Goal: Task Accomplishment & Management: Manage account settings

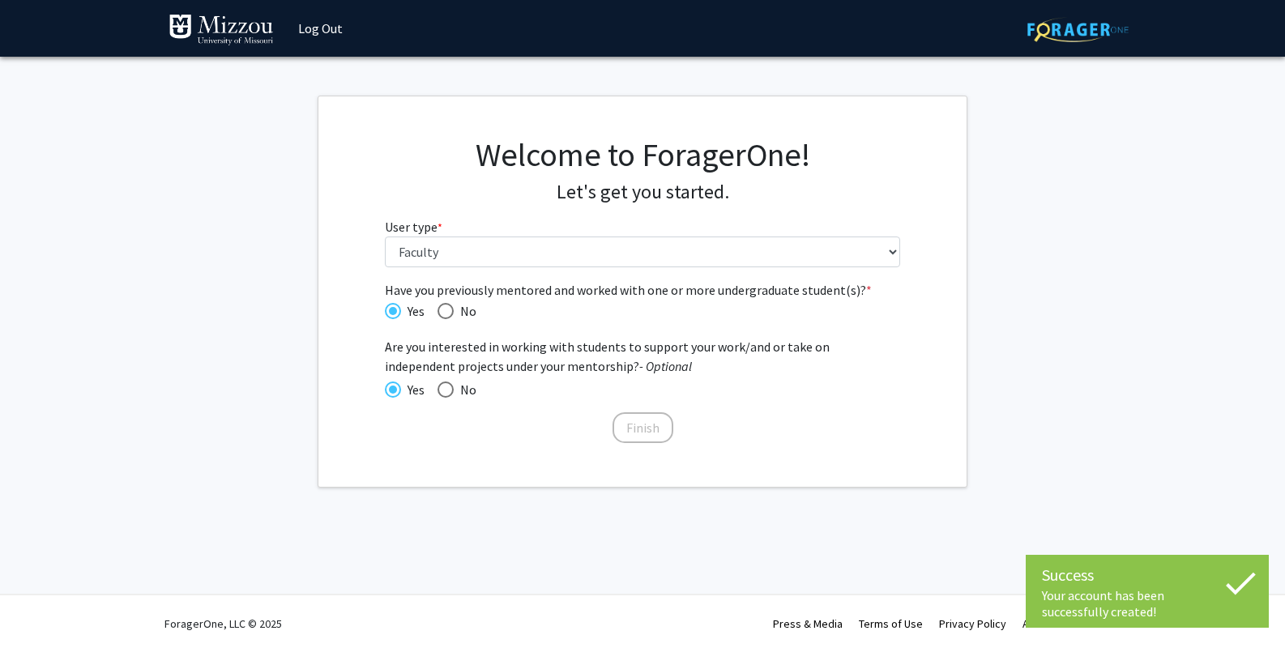
select select "5: faculty"
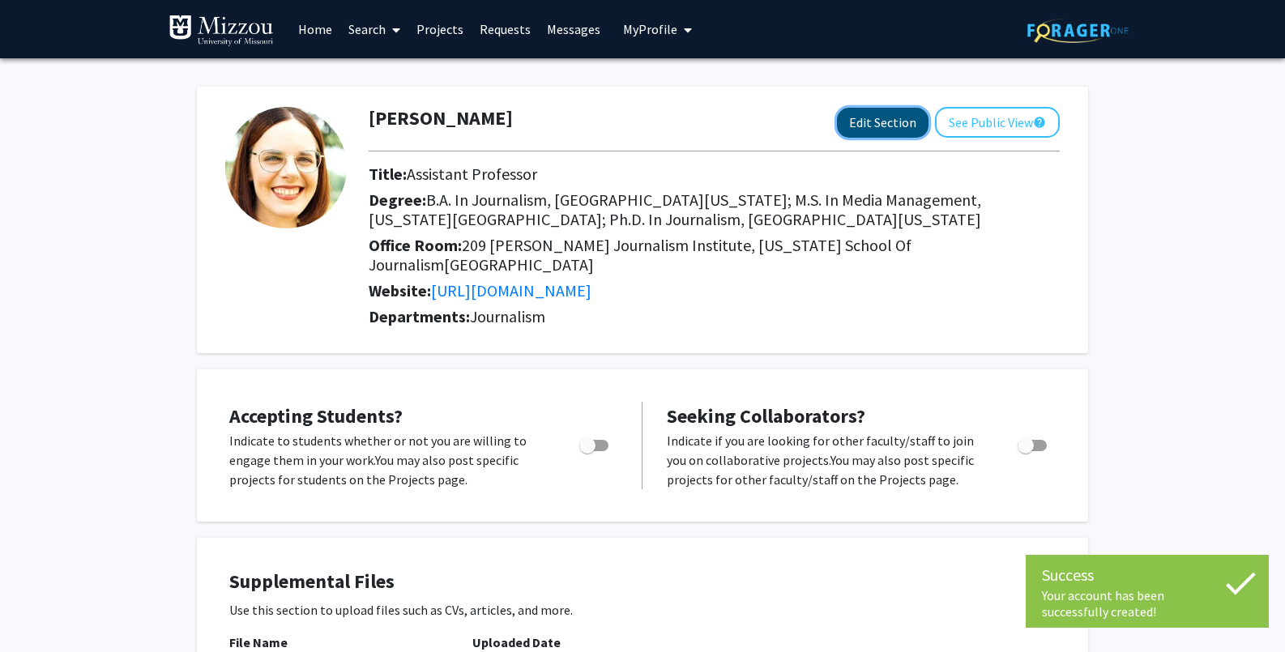
click at [870, 122] on button "Edit Section" at bounding box center [883, 123] width 92 height 30
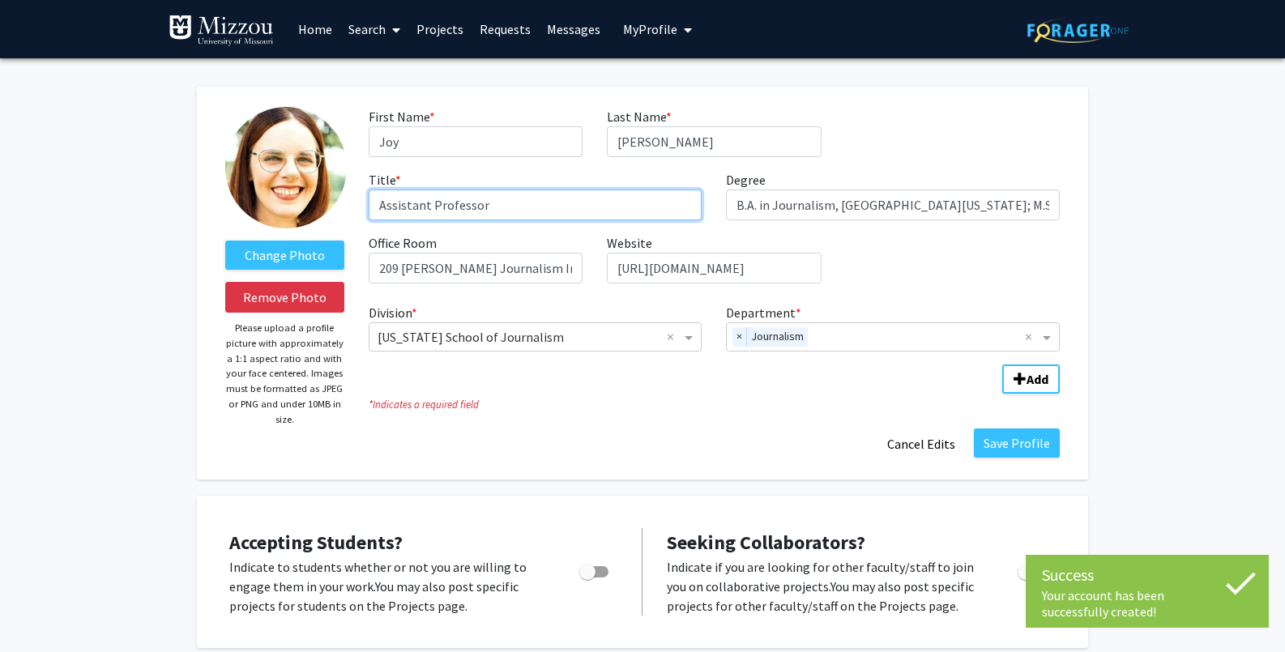
click at [401, 203] on input "Assistant Professor" at bounding box center [536, 205] width 334 height 31
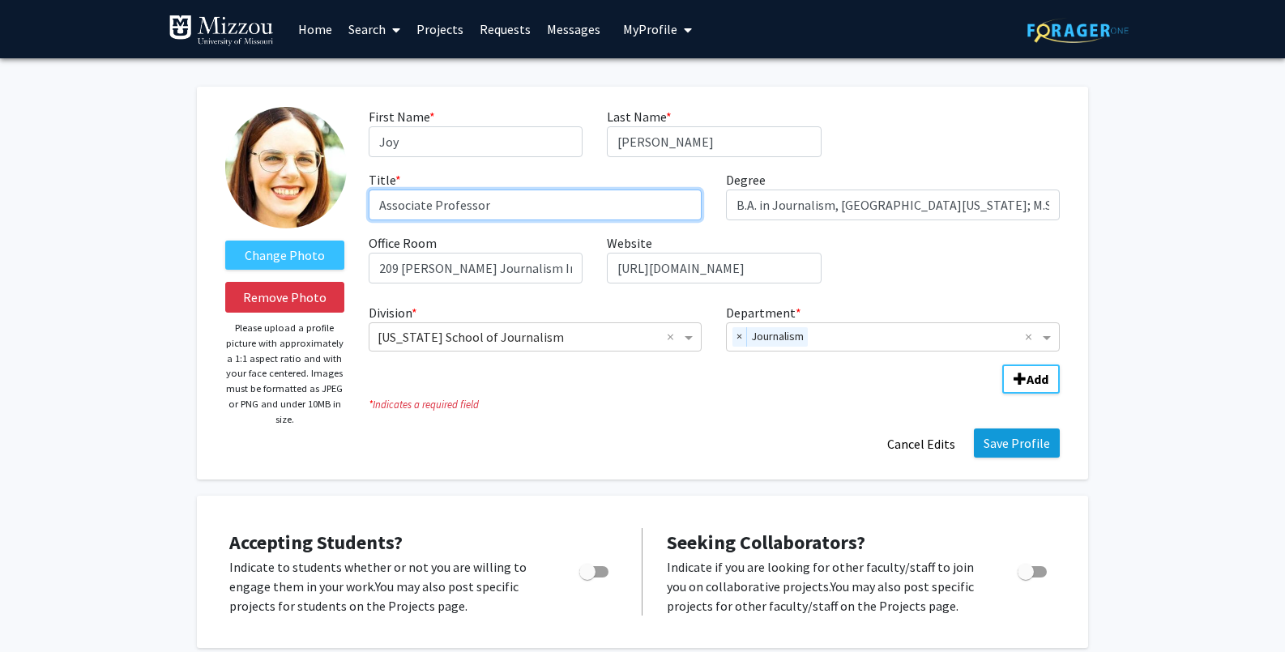
type input "Associate Professor"
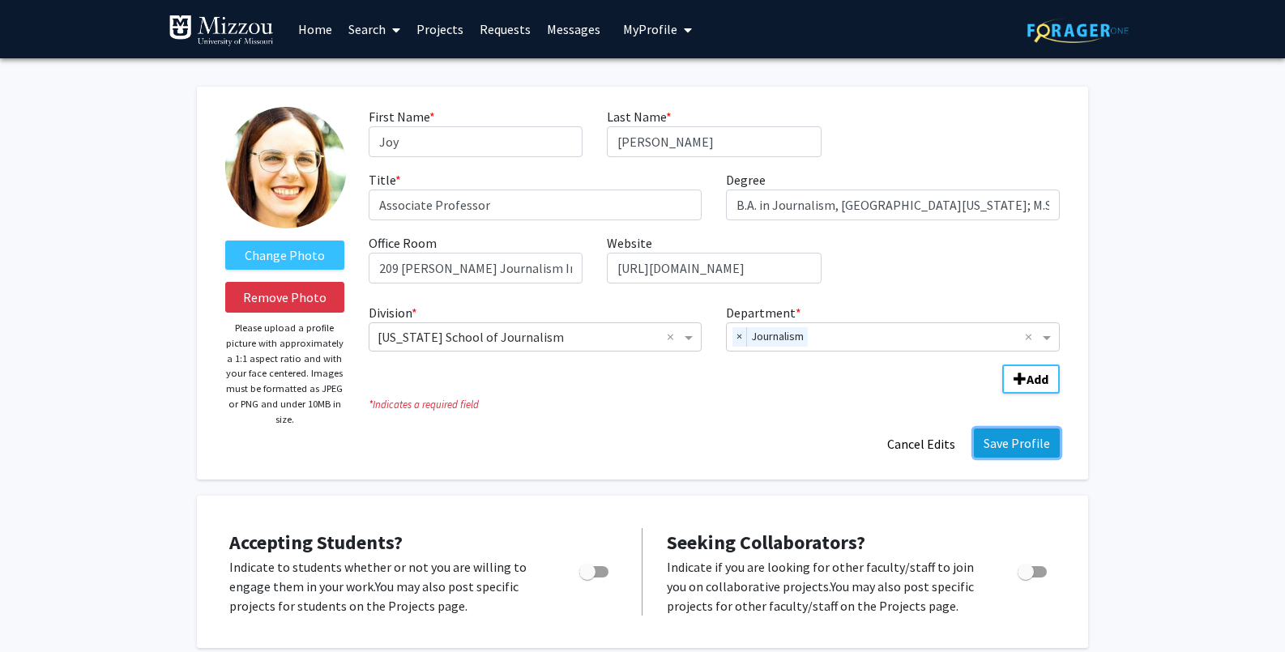
click at [1040, 442] on button "Save Profile" at bounding box center [1017, 443] width 86 height 29
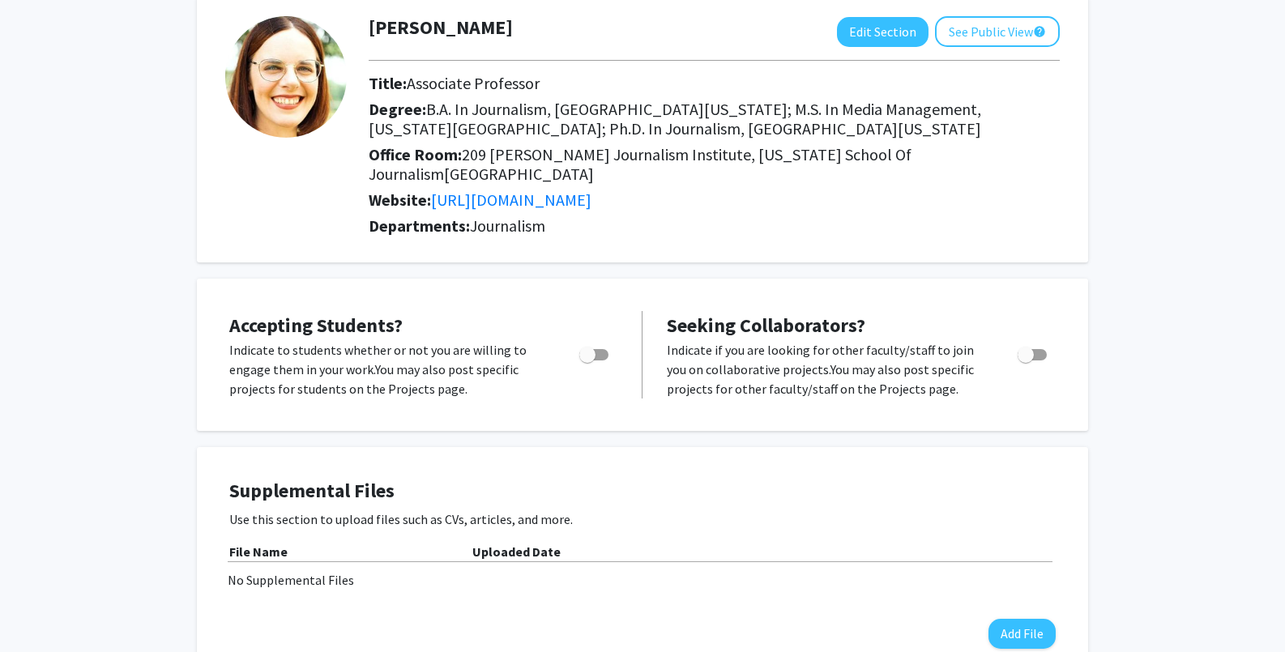
scroll to position [95, 0]
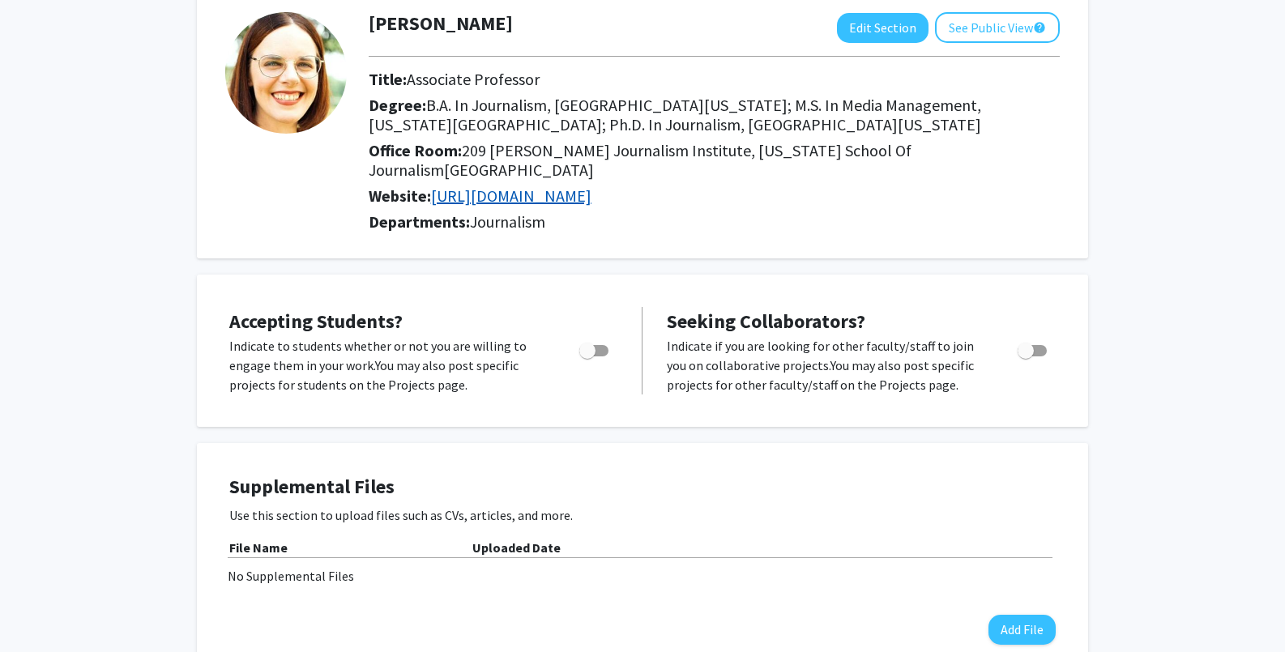
click at [500, 186] on link "[URL][DOMAIN_NAME]" at bounding box center [511, 196] width 160 height 20
click at [882, 24] on button "Edit Section" at bounding box center [883, 28] width 92 height 30
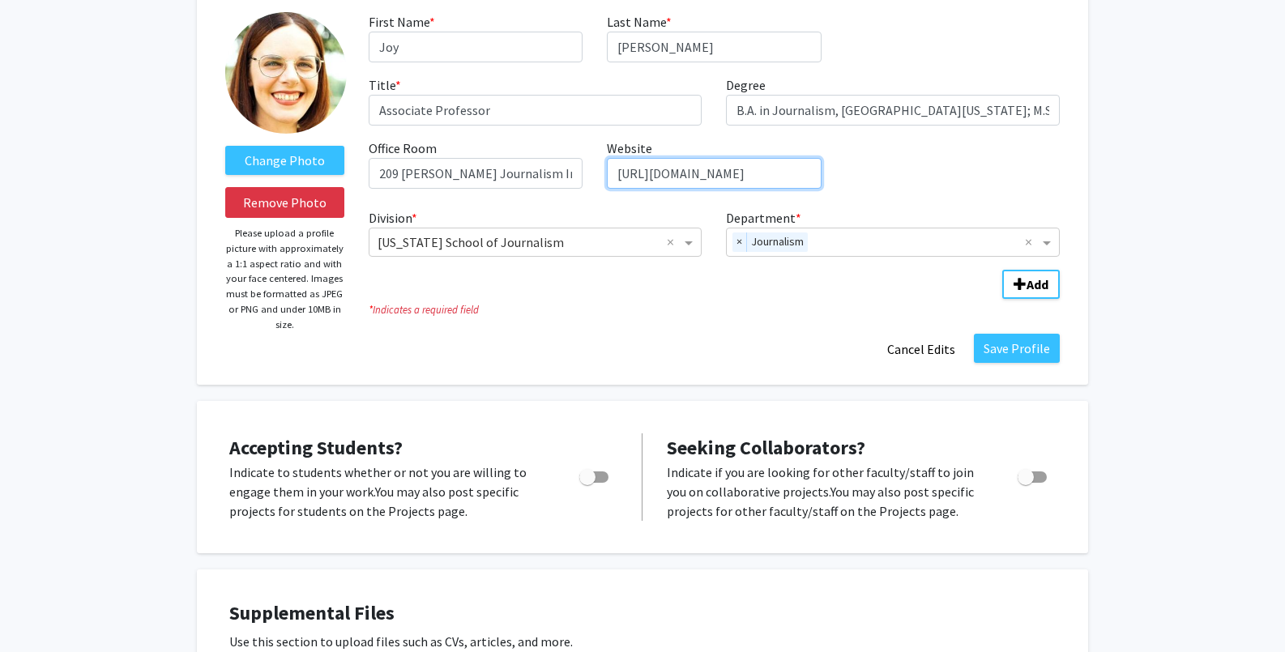
click at [766, 174] on input "[URL][DOMAIN_NAME]" at bounding box center [714, 173] width 214 height 31
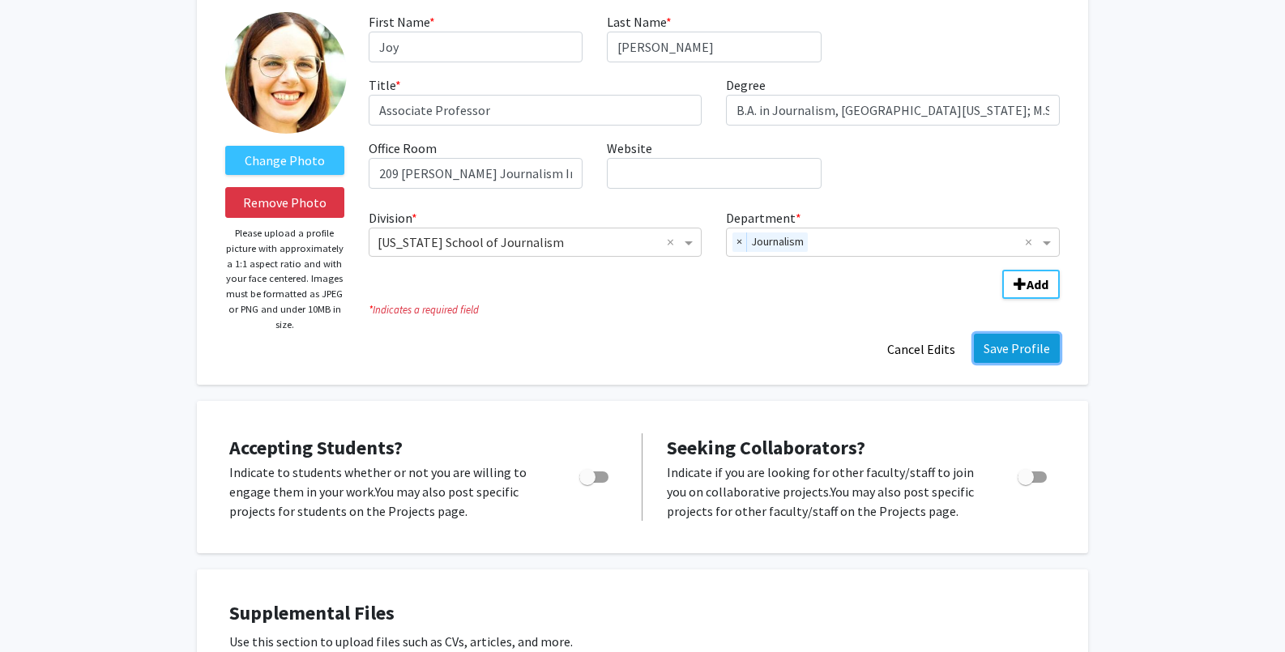
click at [1017, 348] on button "Save Profile" at bounding box center [1017, 348] width 86 height 29
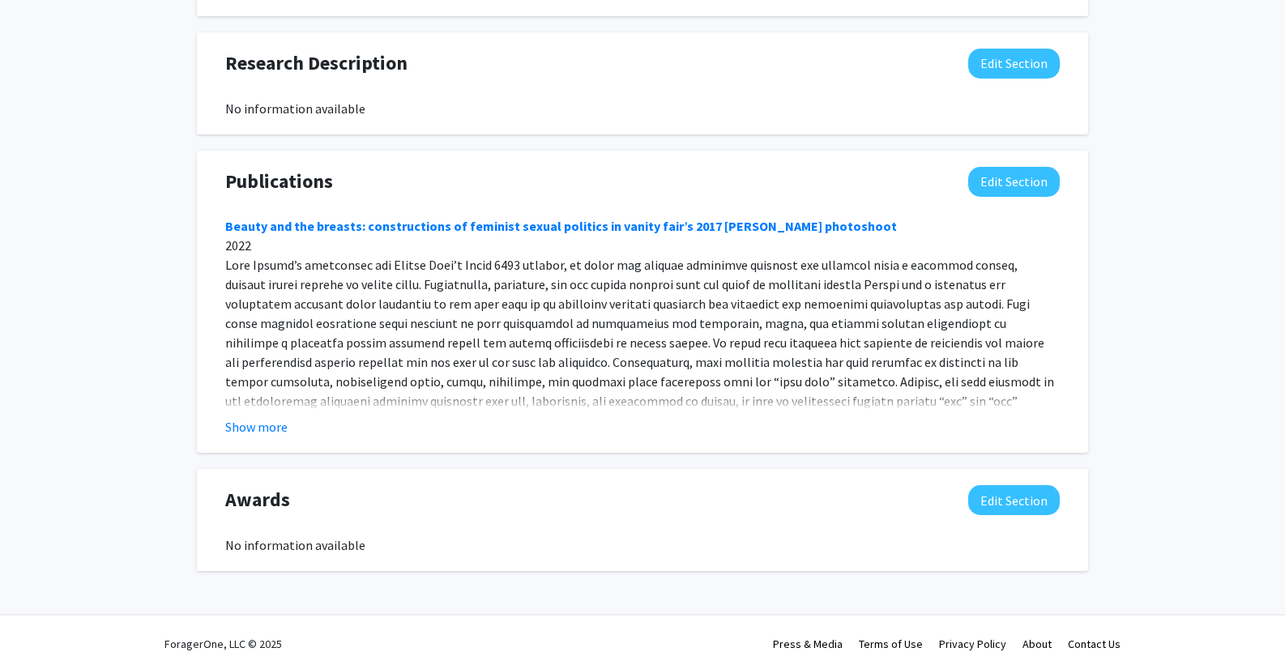
scroll to position [1167, 0]
click at [248, 416] on button "Show more" at bounding box center [256, 425] width 62 height 19
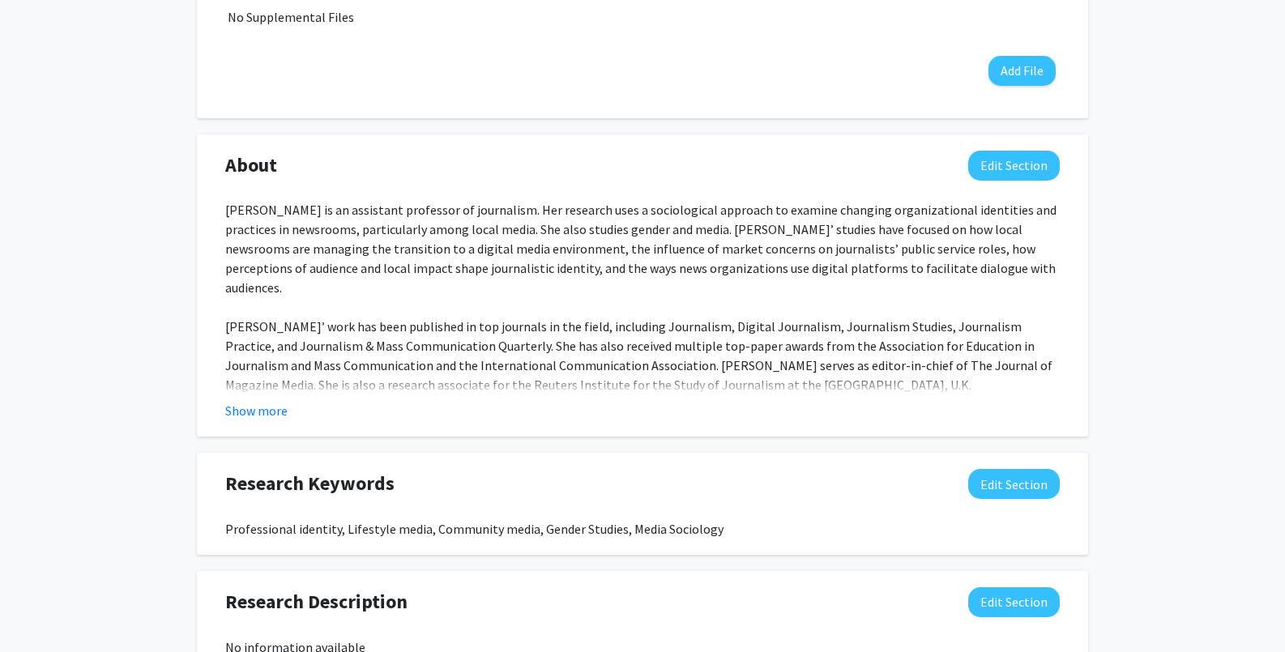
scroll to position [0, 0]
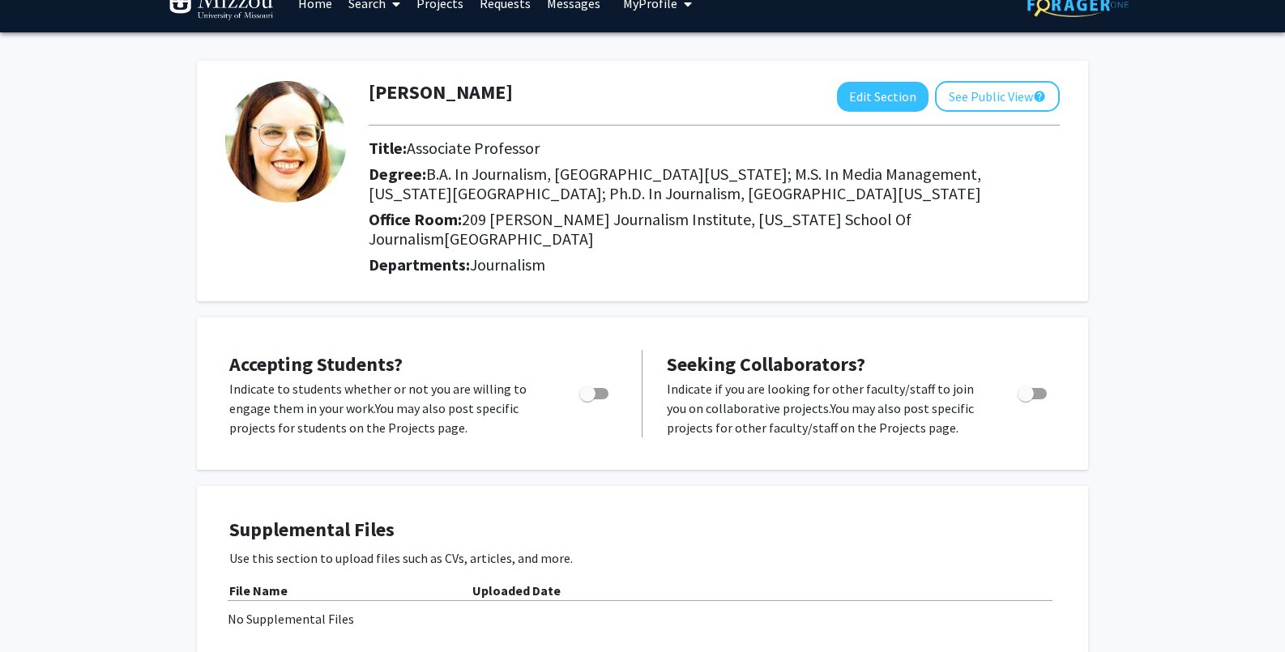
scroll to position [28, 0]
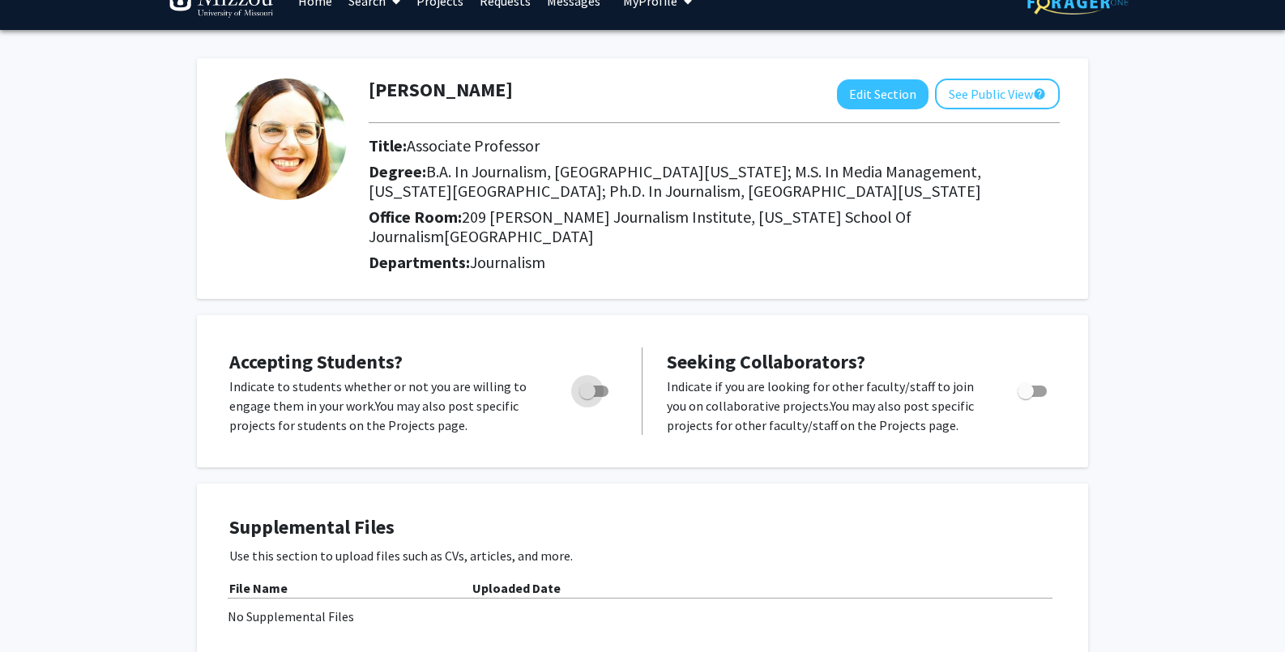
click at [591, 383] on span "Toggle" at bounding box center [587, 391] width 16 height 16
click at [587, 397] on input "Would you like to permit student requests?" at bounding box center [587, 397] width 1 height 1
checkbox input "true"
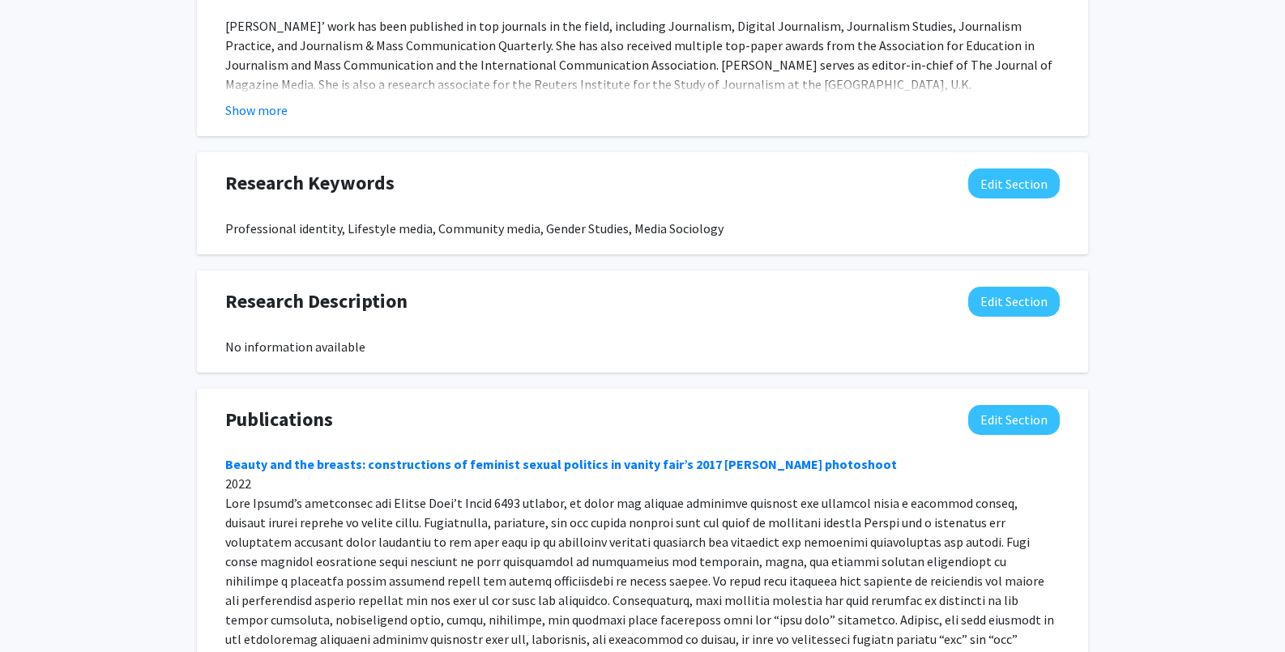
scroll to position [0, 0]
